Goal: Task Accomplishment & Management: Manage account settings

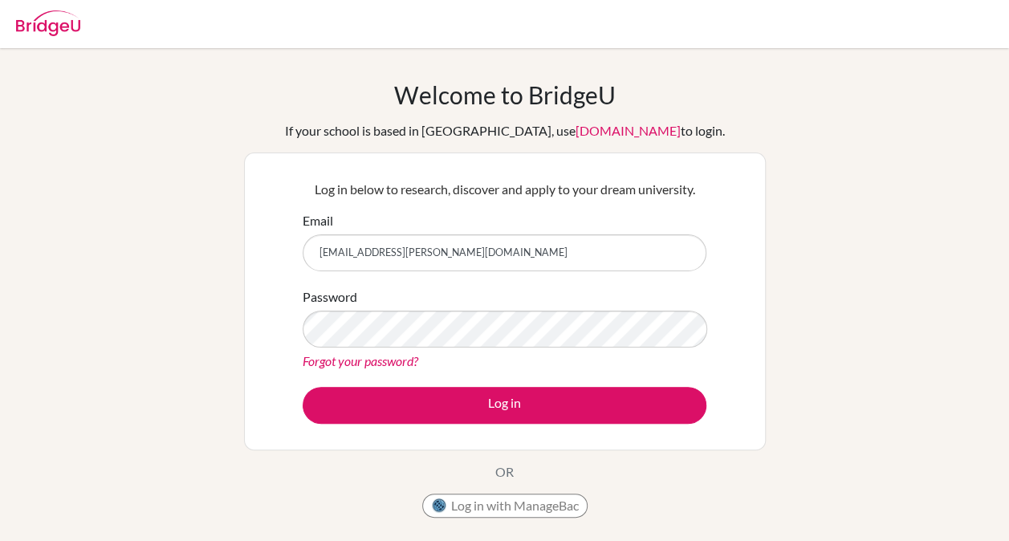
type input "ava.burdette@mercyships.org"
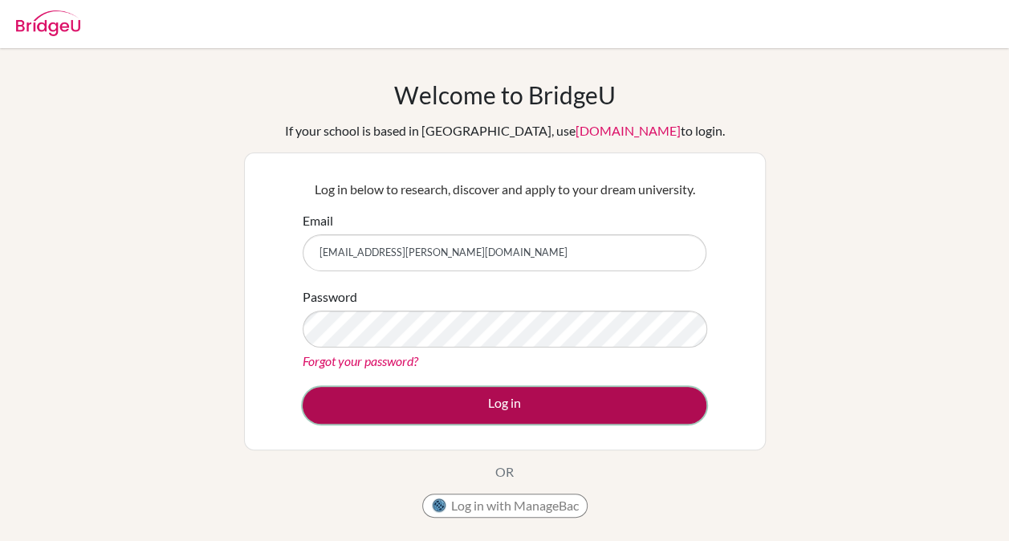
click at [395, 398] on button "Log in" at bounding box center [504, 405] width 404 height 37
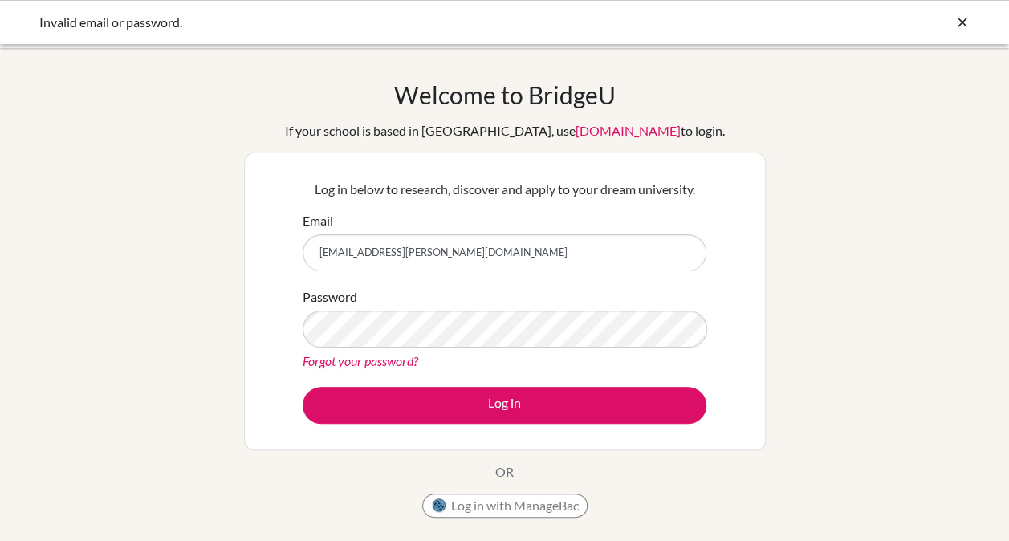
click at [964, 22] on icon at bounding box center [962, 22] width 16 height 16
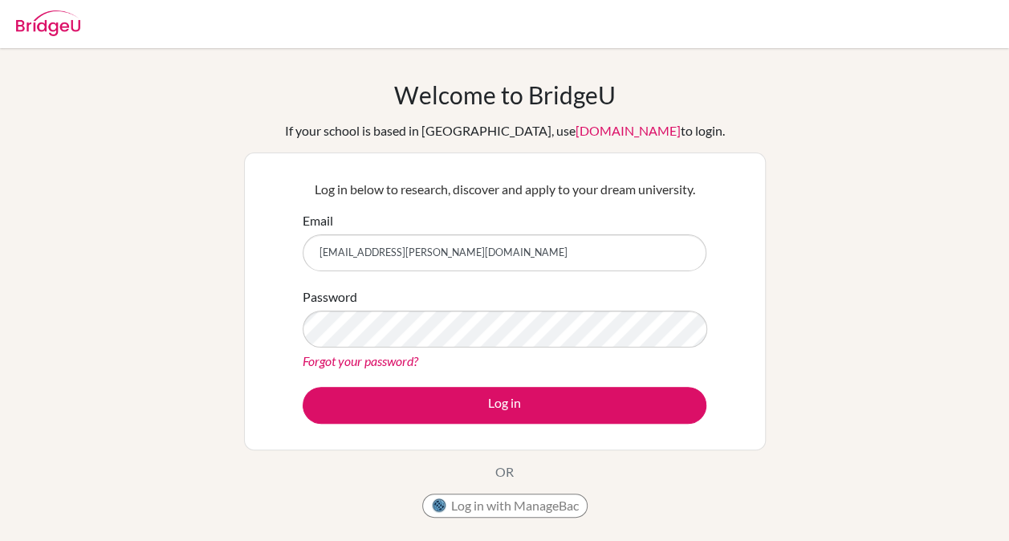
click at [53, 28] on img at bounding box center [48, 23] width 64 height 26
click at [61, 27] on img at bounding box center [48, 23] width 64 height 26
